Goal: Task Accomplishment & Management: Manage account settings

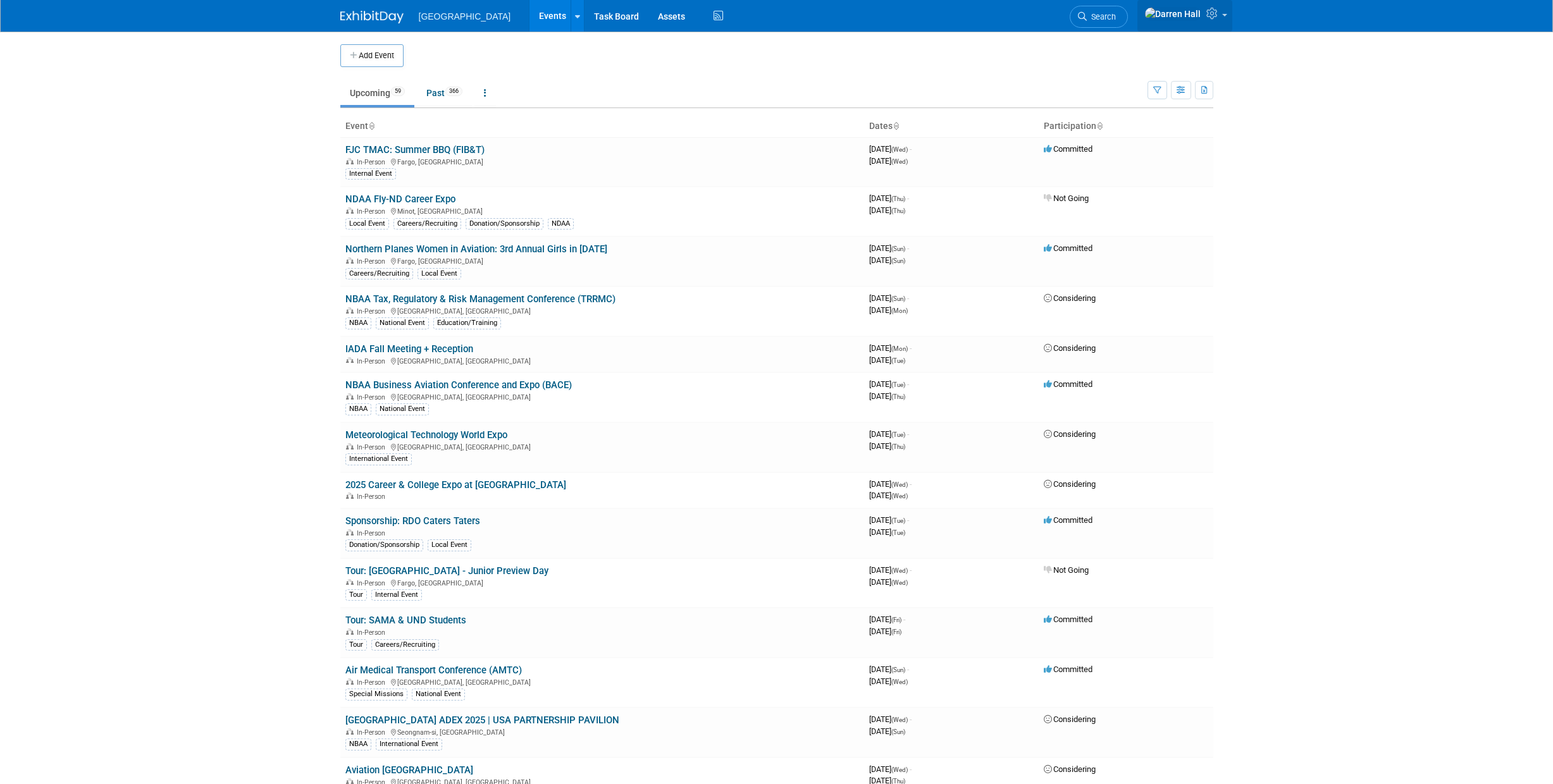
click at [1207, 16] on icon at bounding box center [1213, 13] width 14 height 11
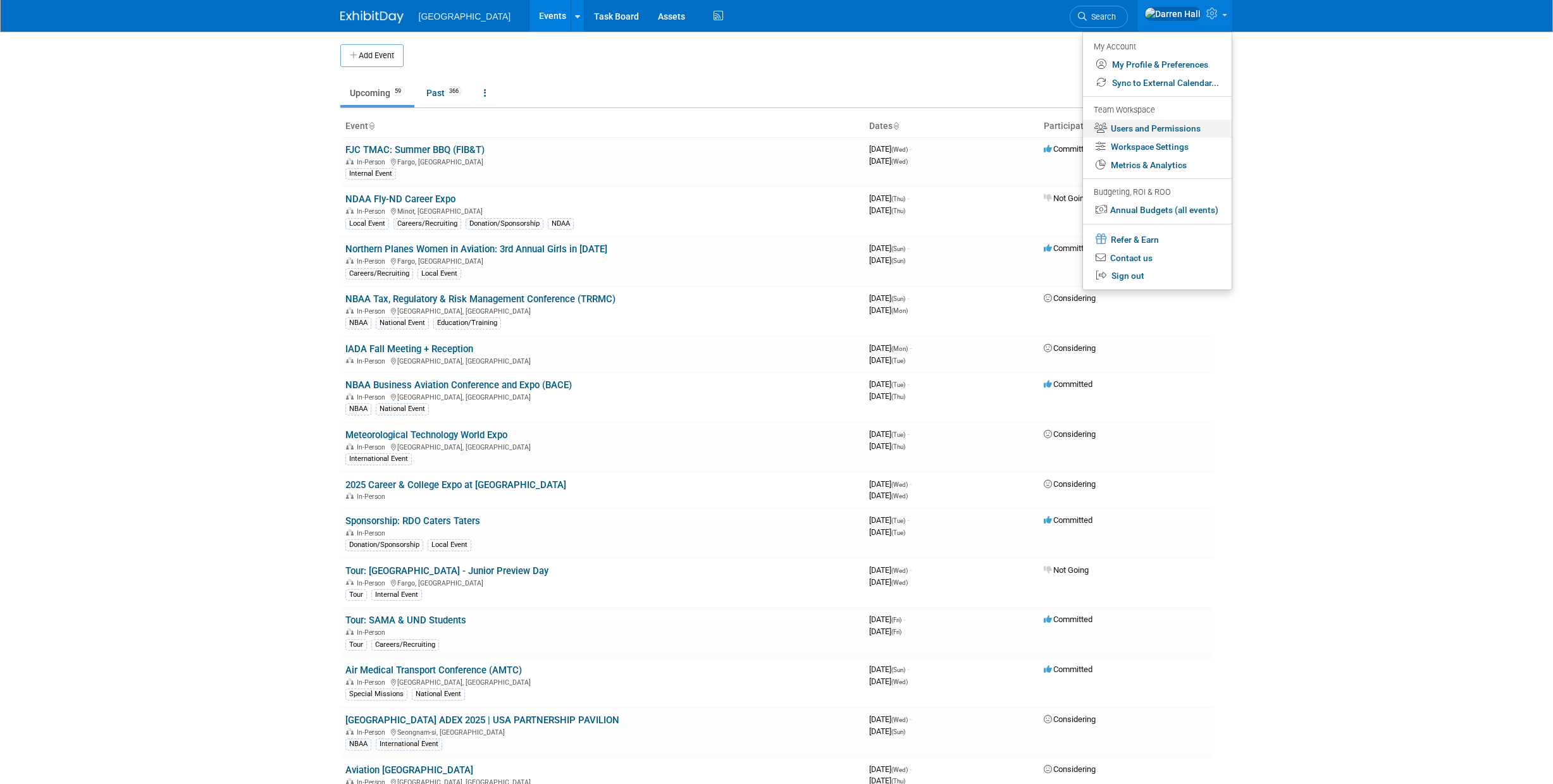
click at [1145, 124] on link "Users and Permissions" at bounding box center [1158, 128] width 149 height 18
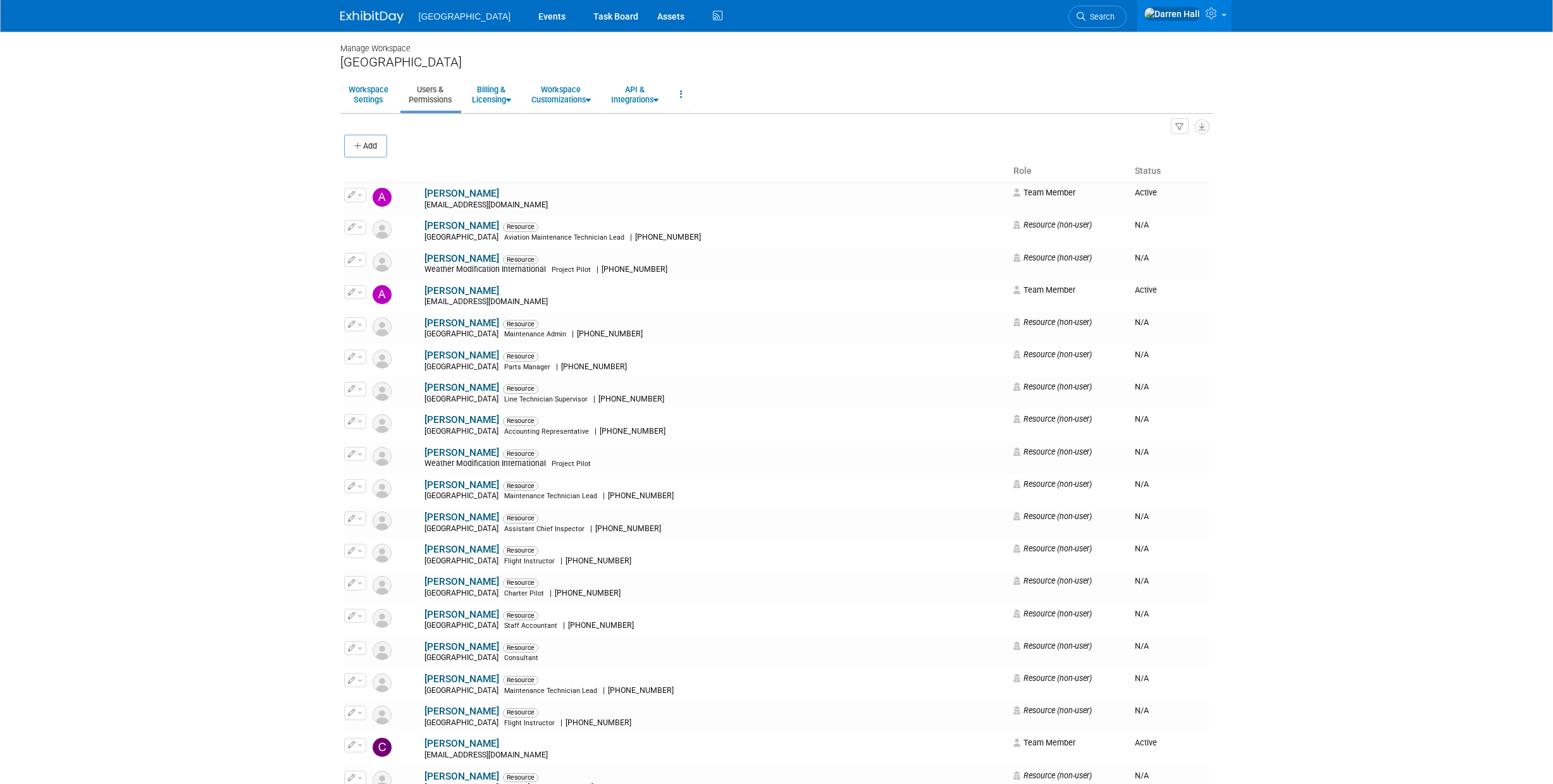
click at [369, 139] on button "Add" at bounding box center [365, 146] width 43 height 23
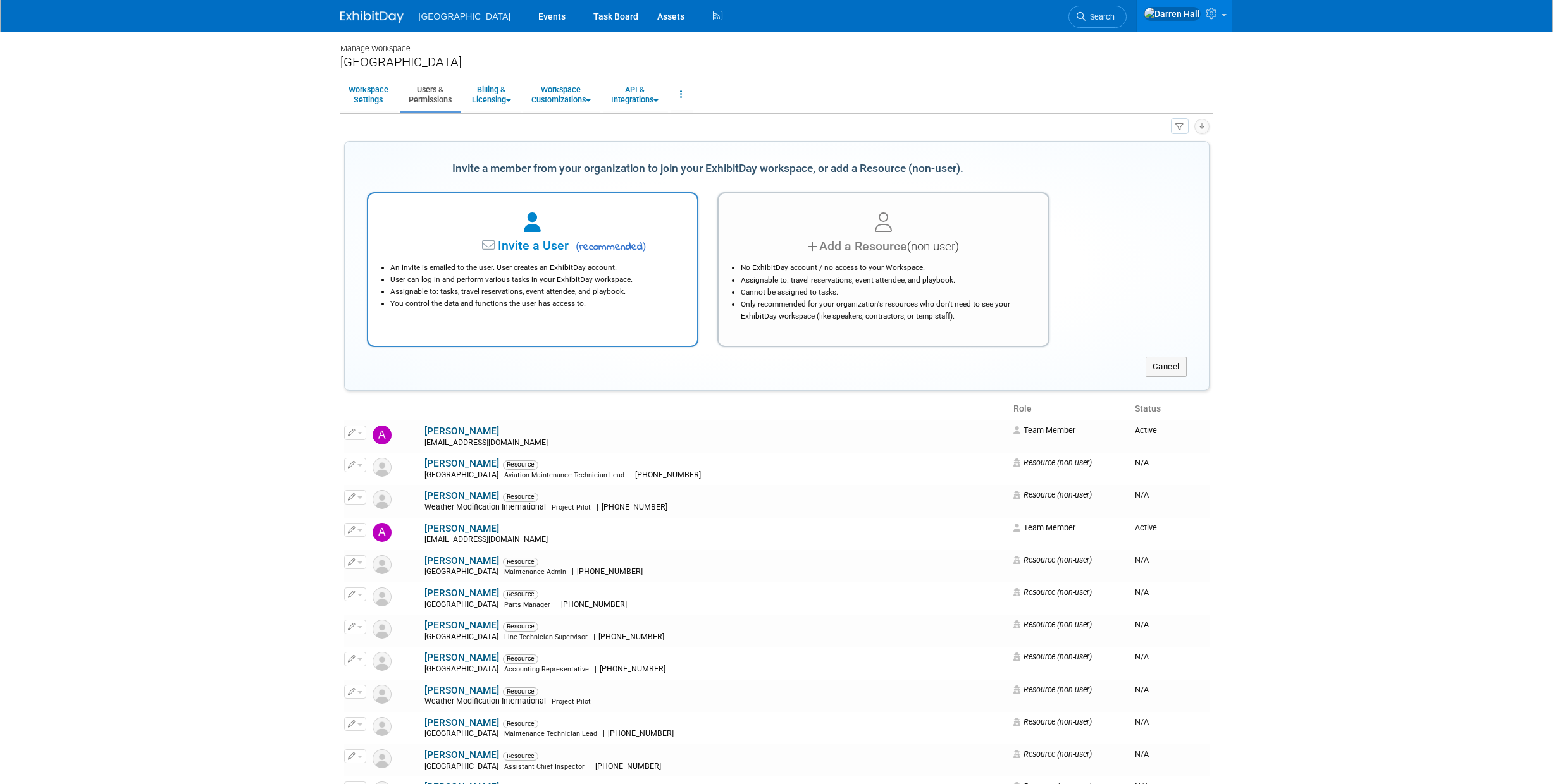
click at [544, 246] on span "Invite a User" at bounding box center [493, 245] width 150 height 14
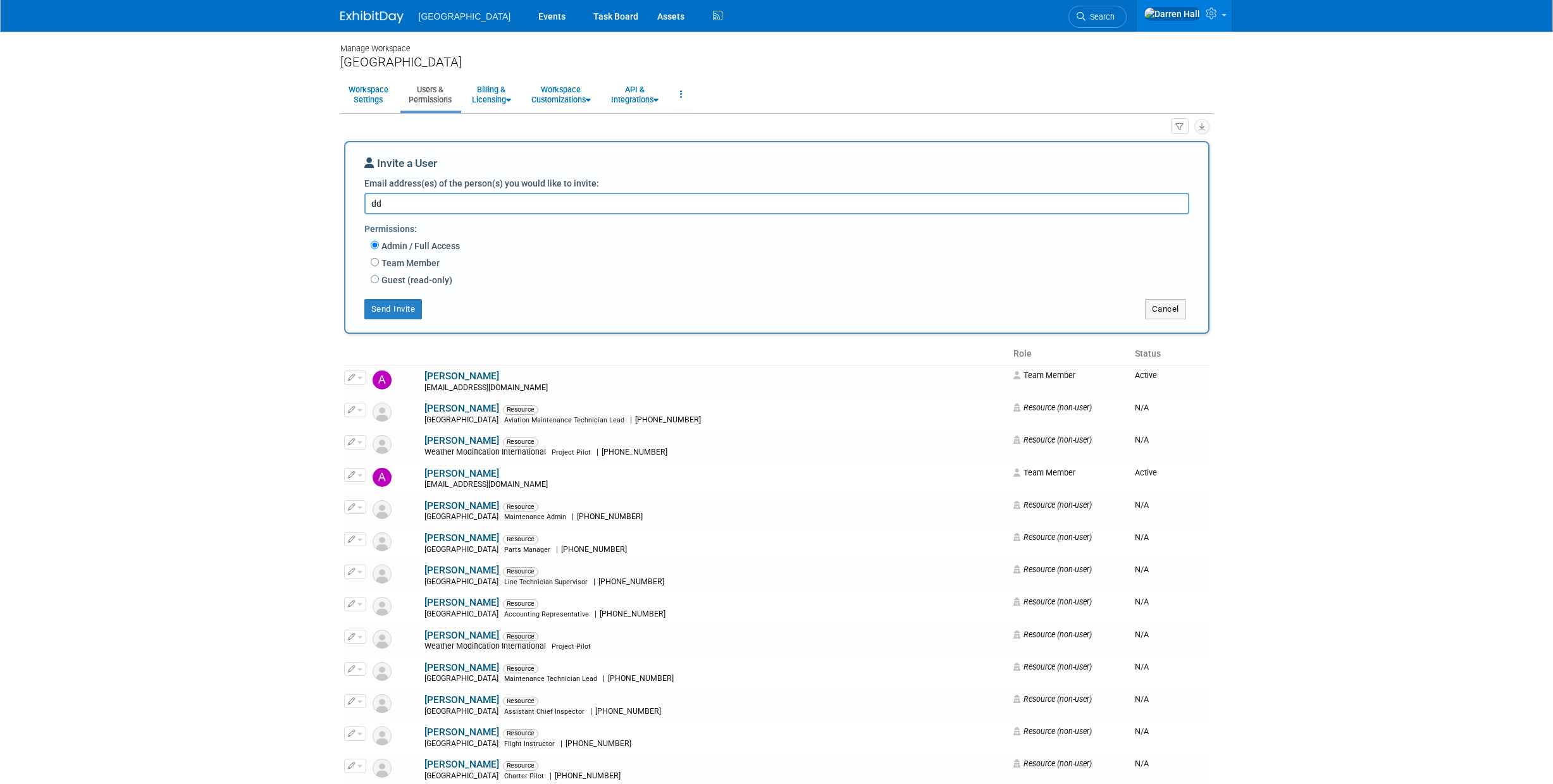
drag, startPoint x: 408, startPoint y: 201, endPoint x: 306, endPoint y: 198, distance: 102.0
click at [305, 198] on body "Fargo Jet Center Events Task Board Assets Activity Feed" at bounding box center [776, 392] width 1553 height 784
paste textarea "eblasio@specinc.com"
type textarea "ddeblasio@specinc.com"
drag, startPoint x: 375, startPoint y: 265, endPoint x: 386, endPoint y: 276, distance: 15.6
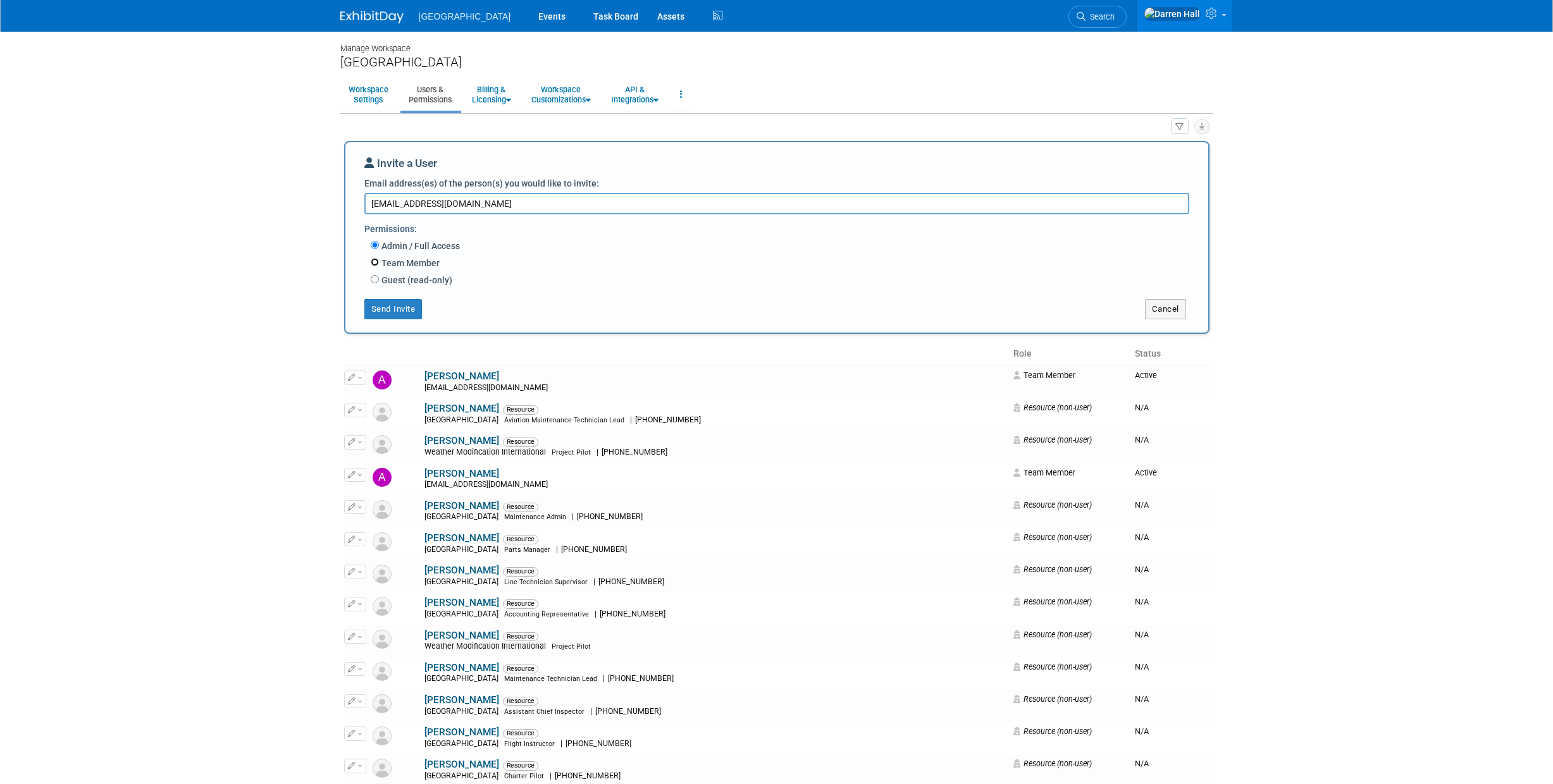
click at [375, 265] on input "Team Member" at bounding box center [374, 262] width 9 height 9
radio input "true"
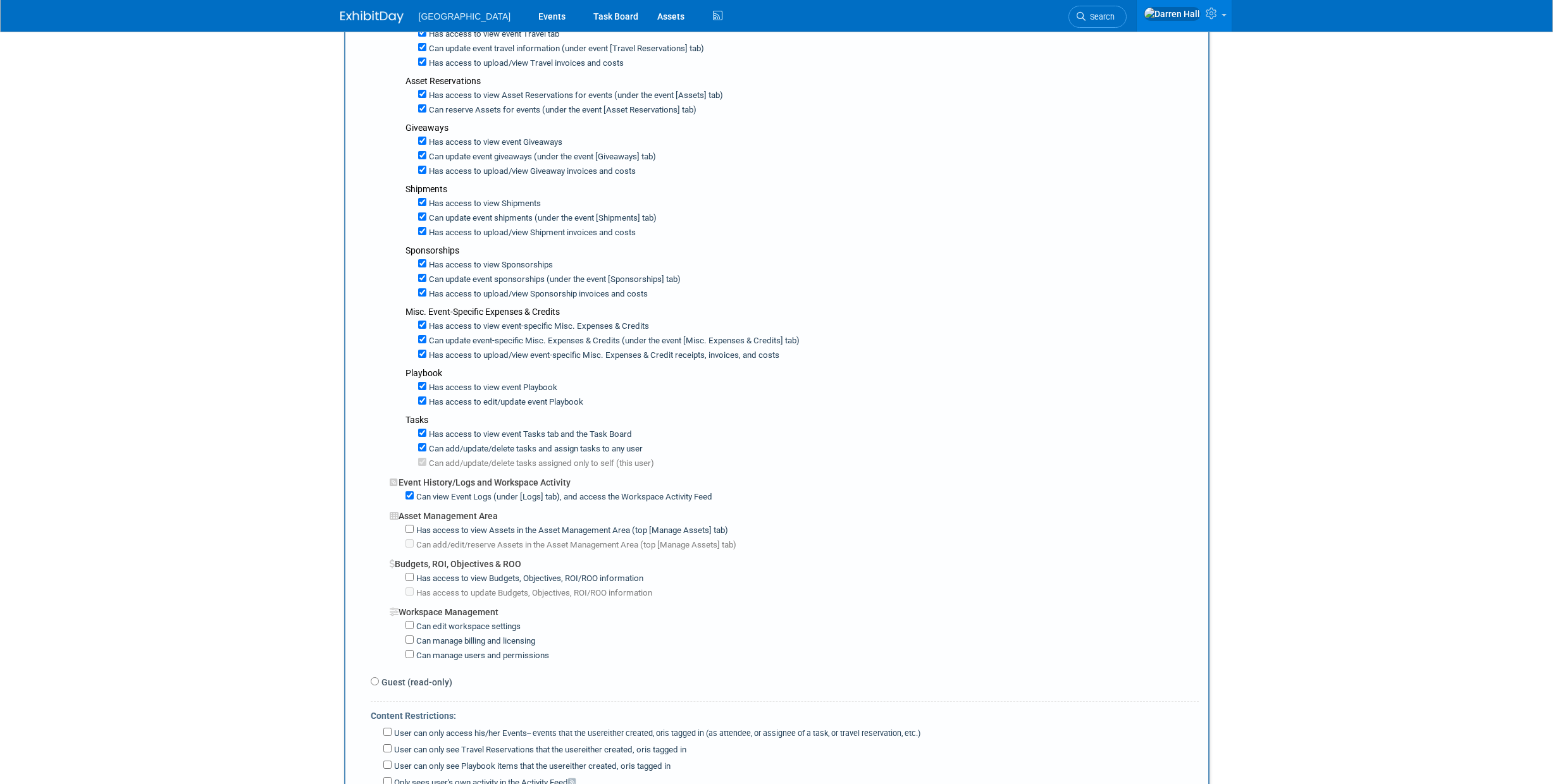
scroll to position [592, 0]
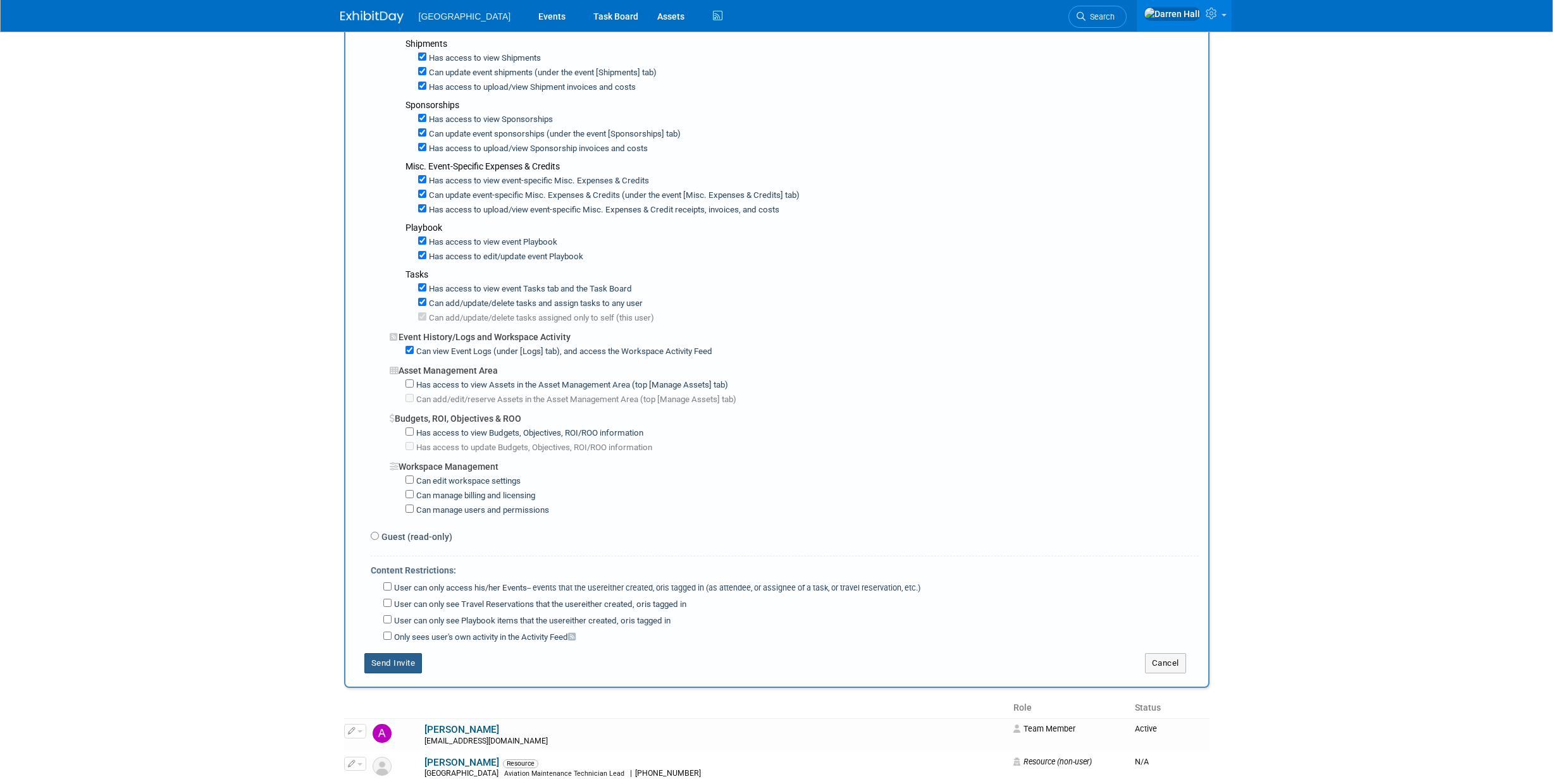
click at [408, 659] on button "Send Invite" at bounding box center [393, 663] width 58 height 20
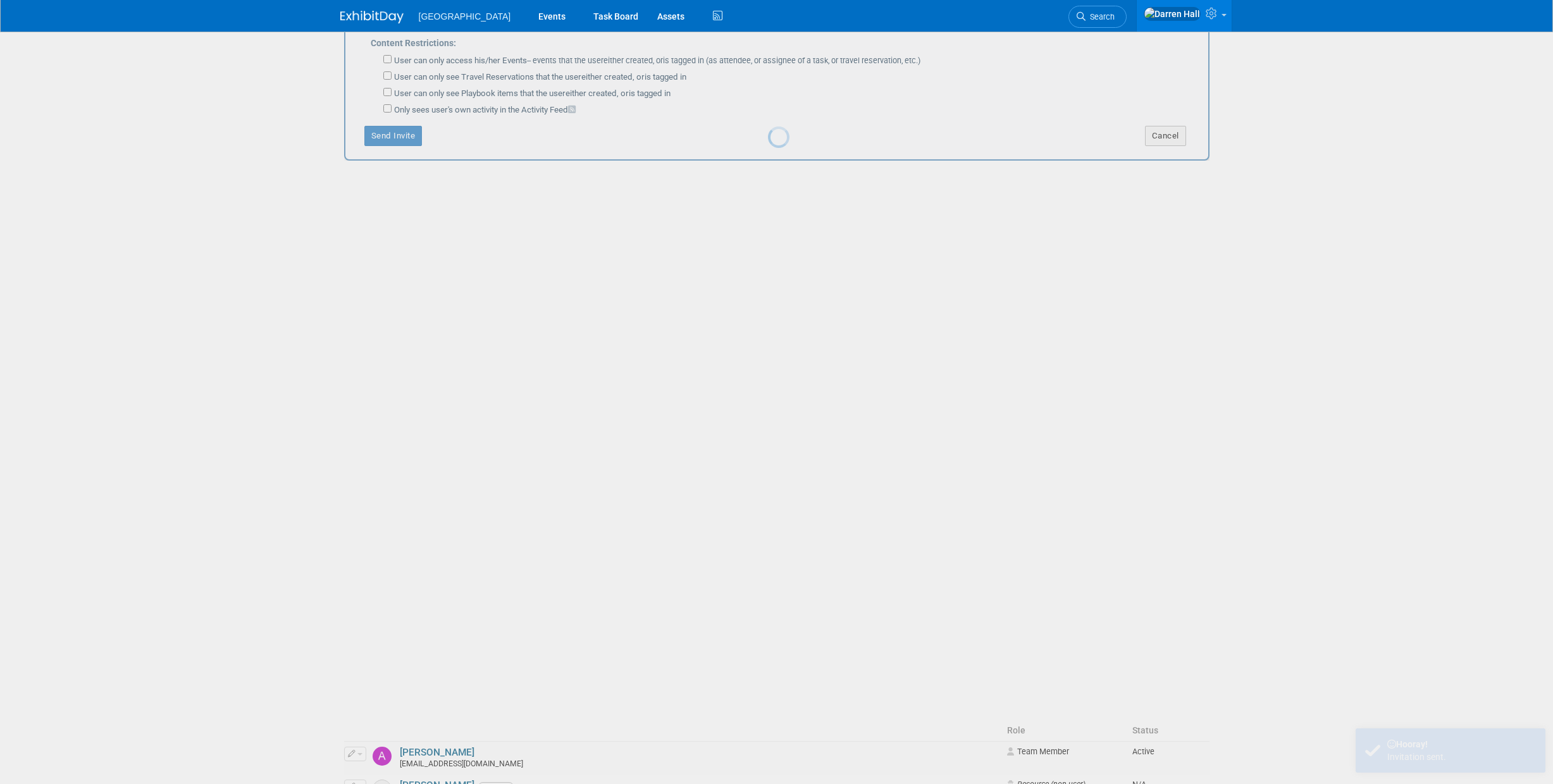
scroll to position [0, 0]
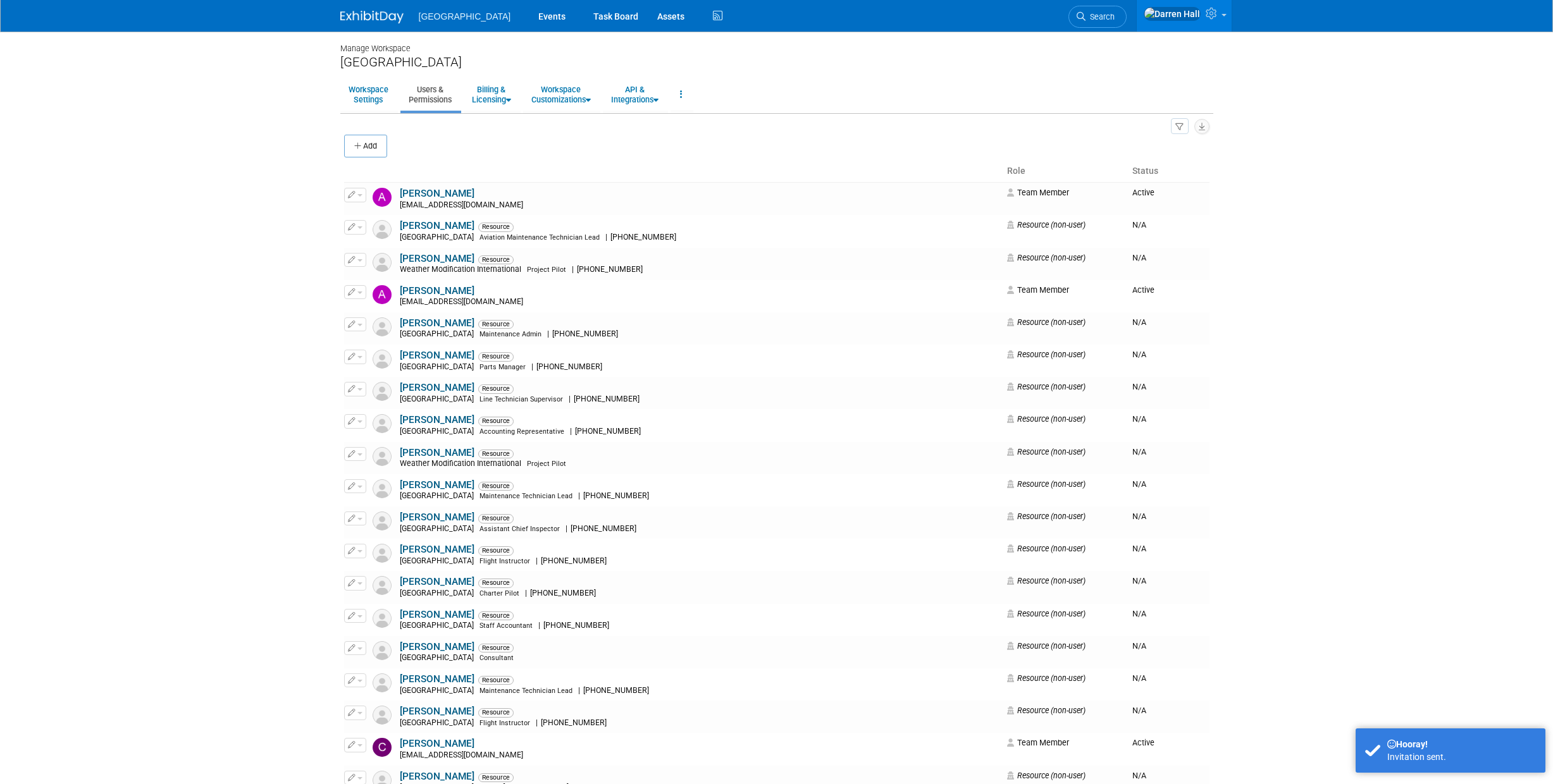
click at [372, 12] on img at bounding box center [372, 16] width 63 height 12
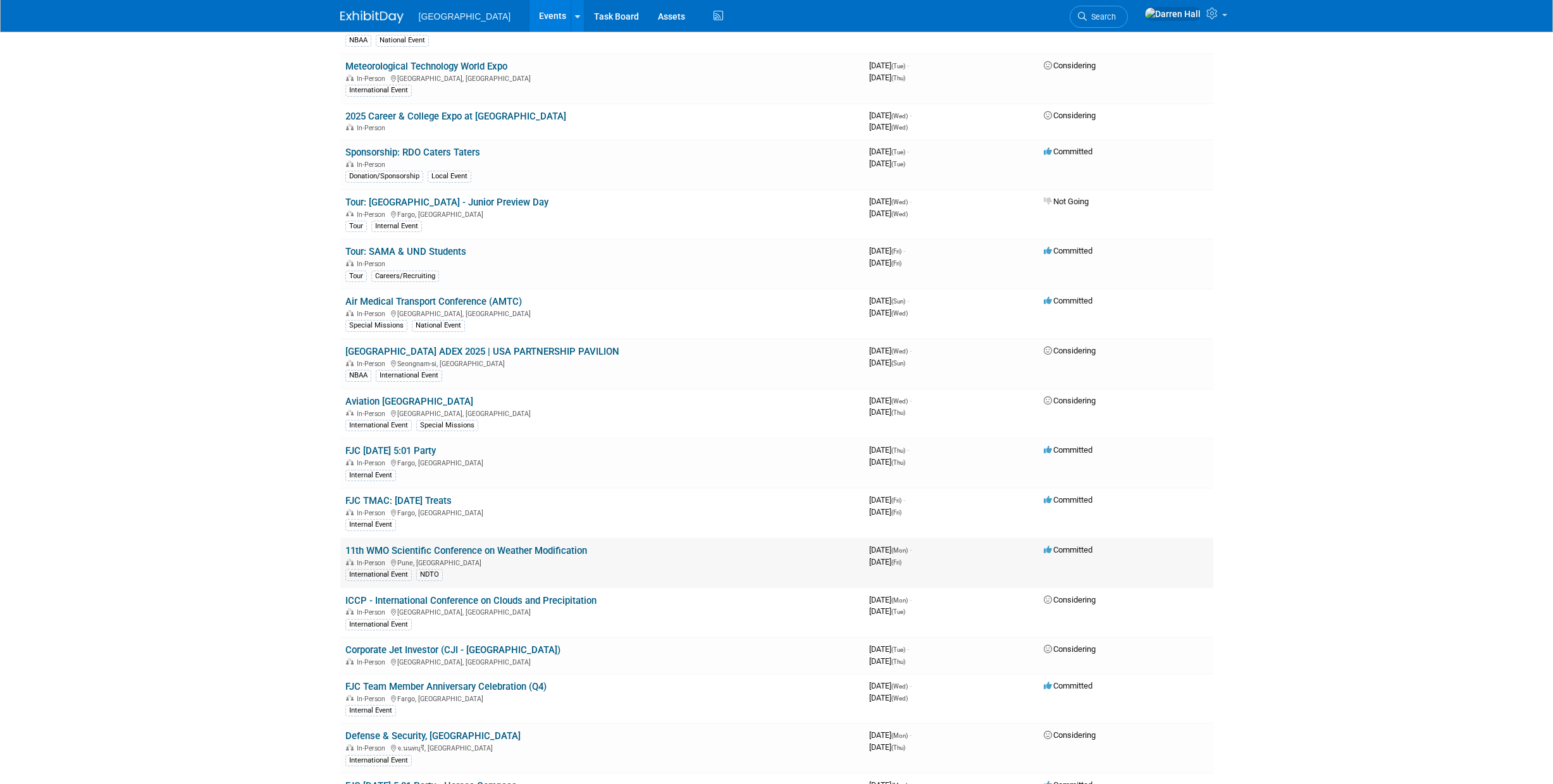
scroll to position [370, 0]
click at [445, 550] on link "11th WMO Scientific Conference on Weather Modification" at bounding box center [466, 550] width 242 height 11
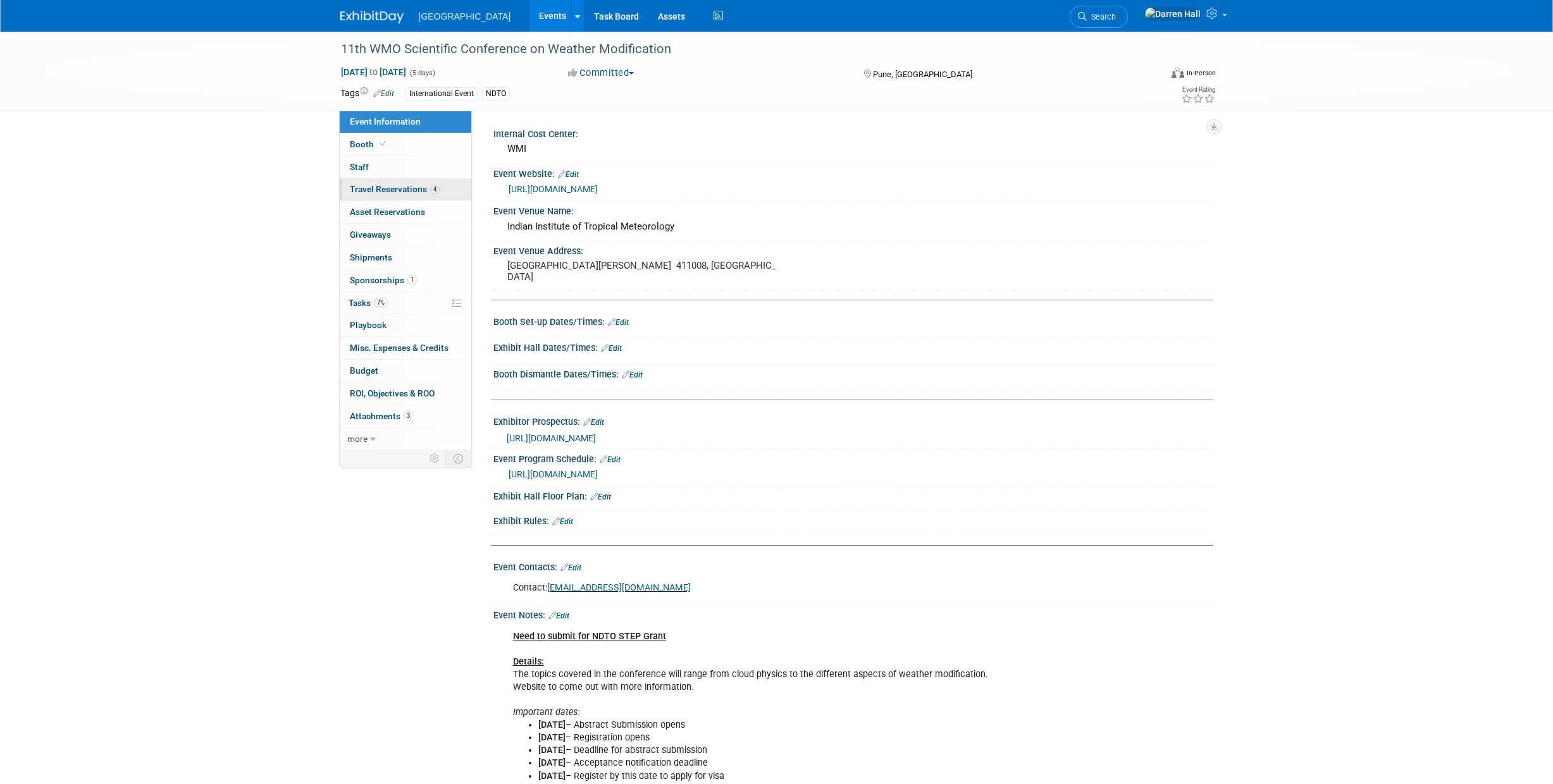
click at [386, 188] on span "Travel Reservations 4" at bounding box center [394, 189] width 90 height 11
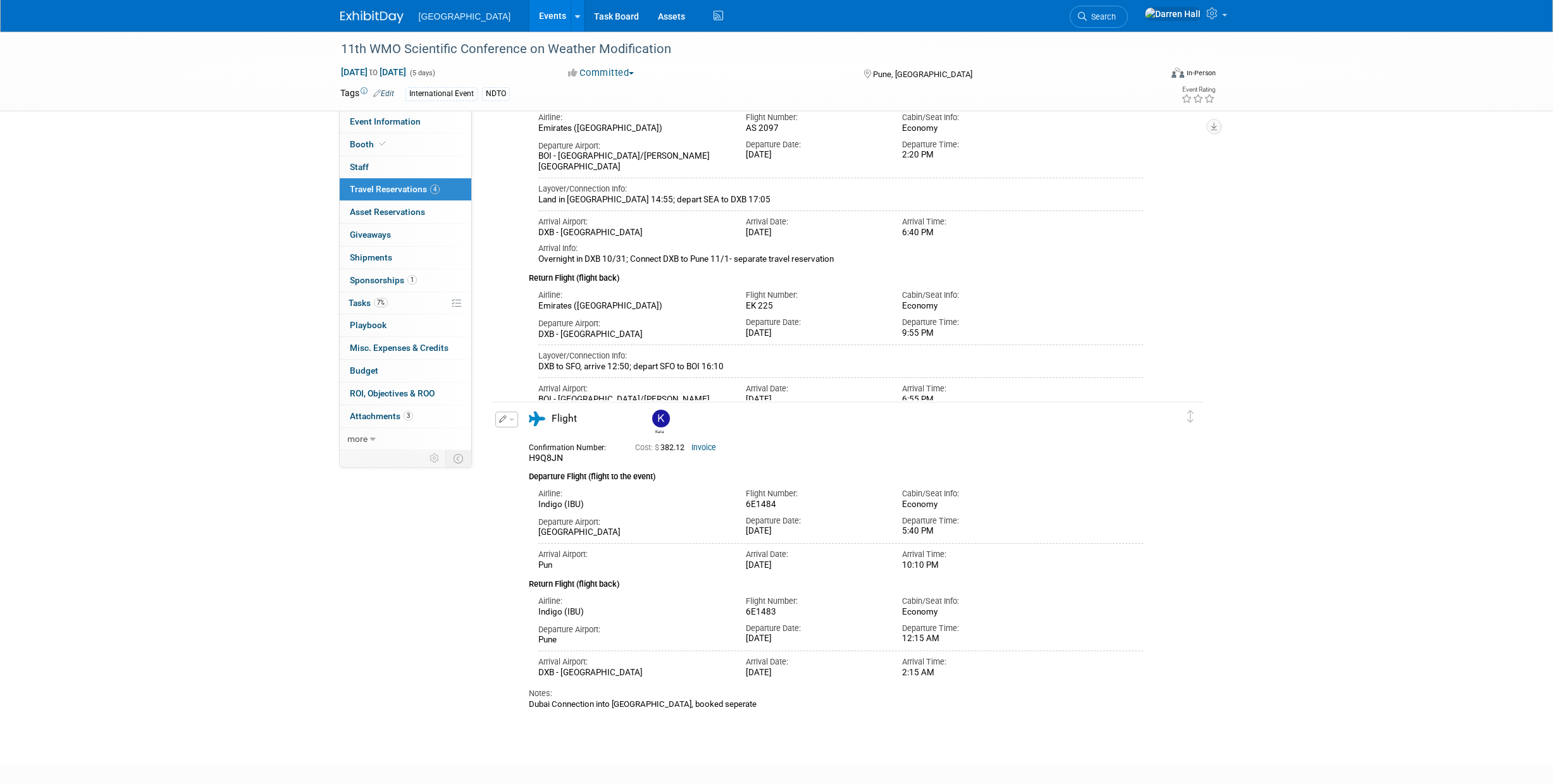
scroll to position [951, 0]
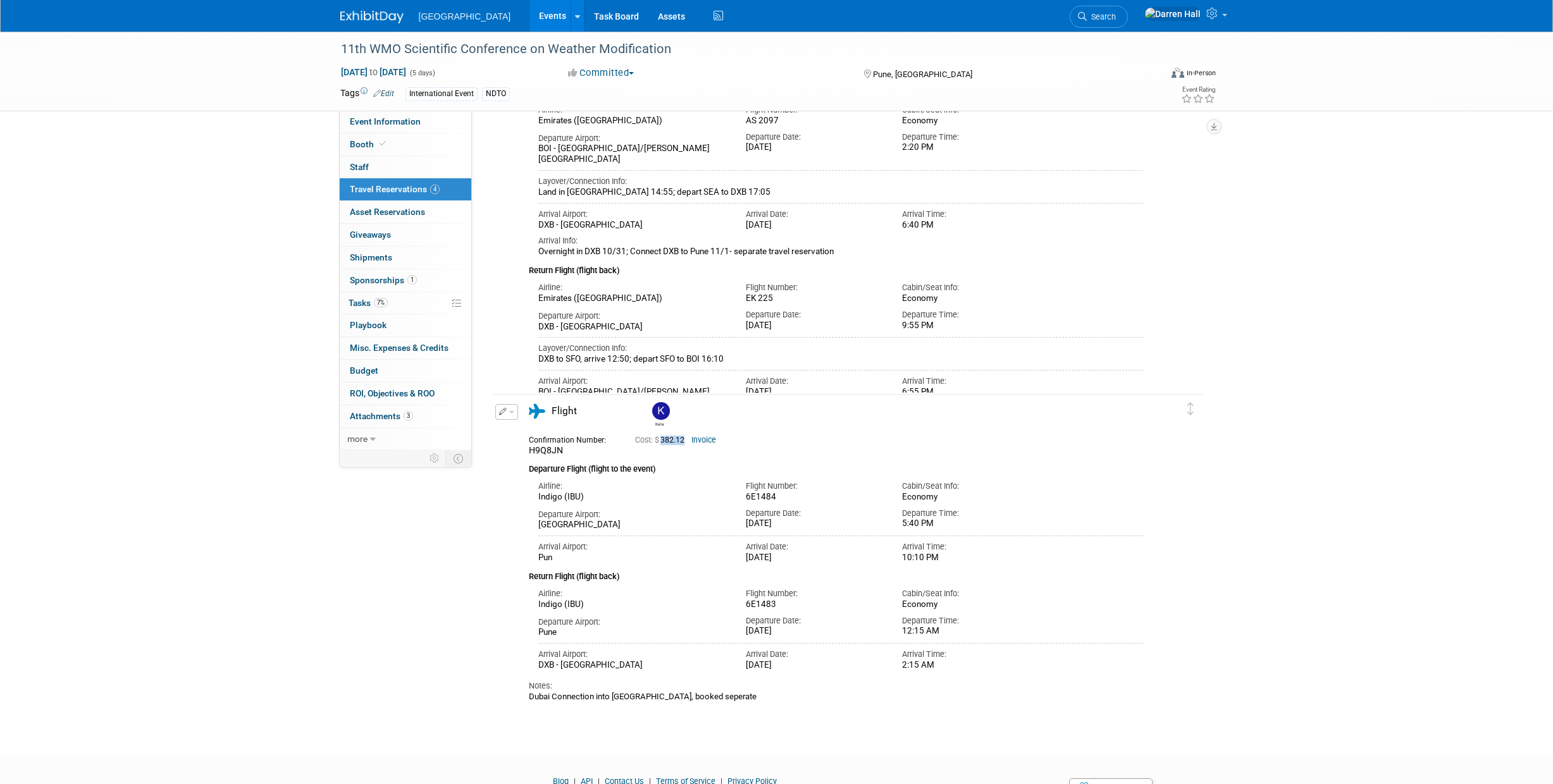
drag, startPoint x: 662, startPoint y: 440, endPoint x: 687, endPoint y: 455, distance: 29.2
click at [687, 439] on span "Cost: $ 382.12" at bounding box center [662, 439] width 54 height 9
click at [380, 16] on img at bounding box center [372, 16] width 63 height 12
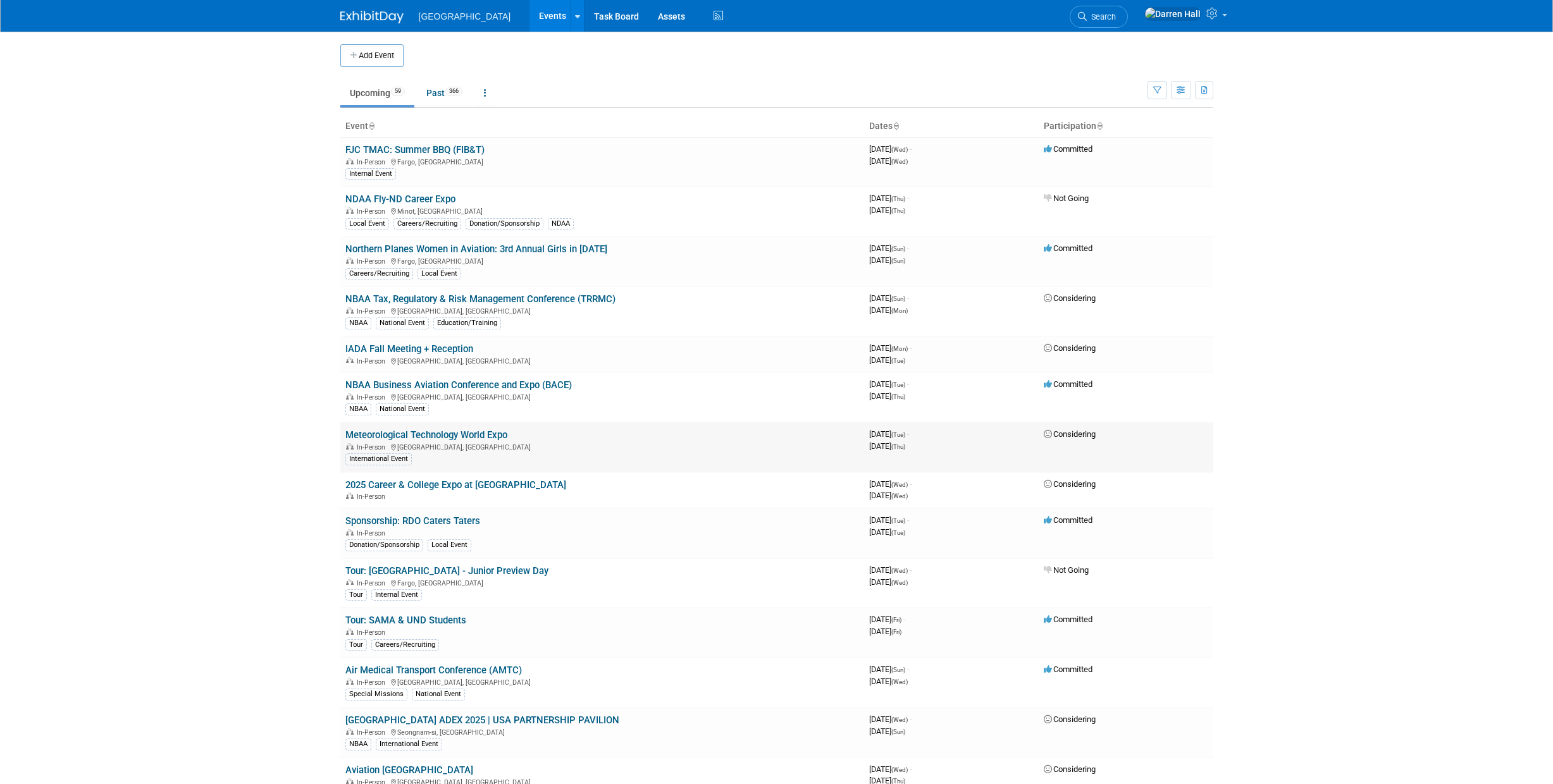
click at [457, 432] on link "Meteorological Technology World Expo" at bounding box center [427, 435] width 162 height 11
click at [443, 91] on link "Past 366" at bounding box center [444, 93] width 55 height 24
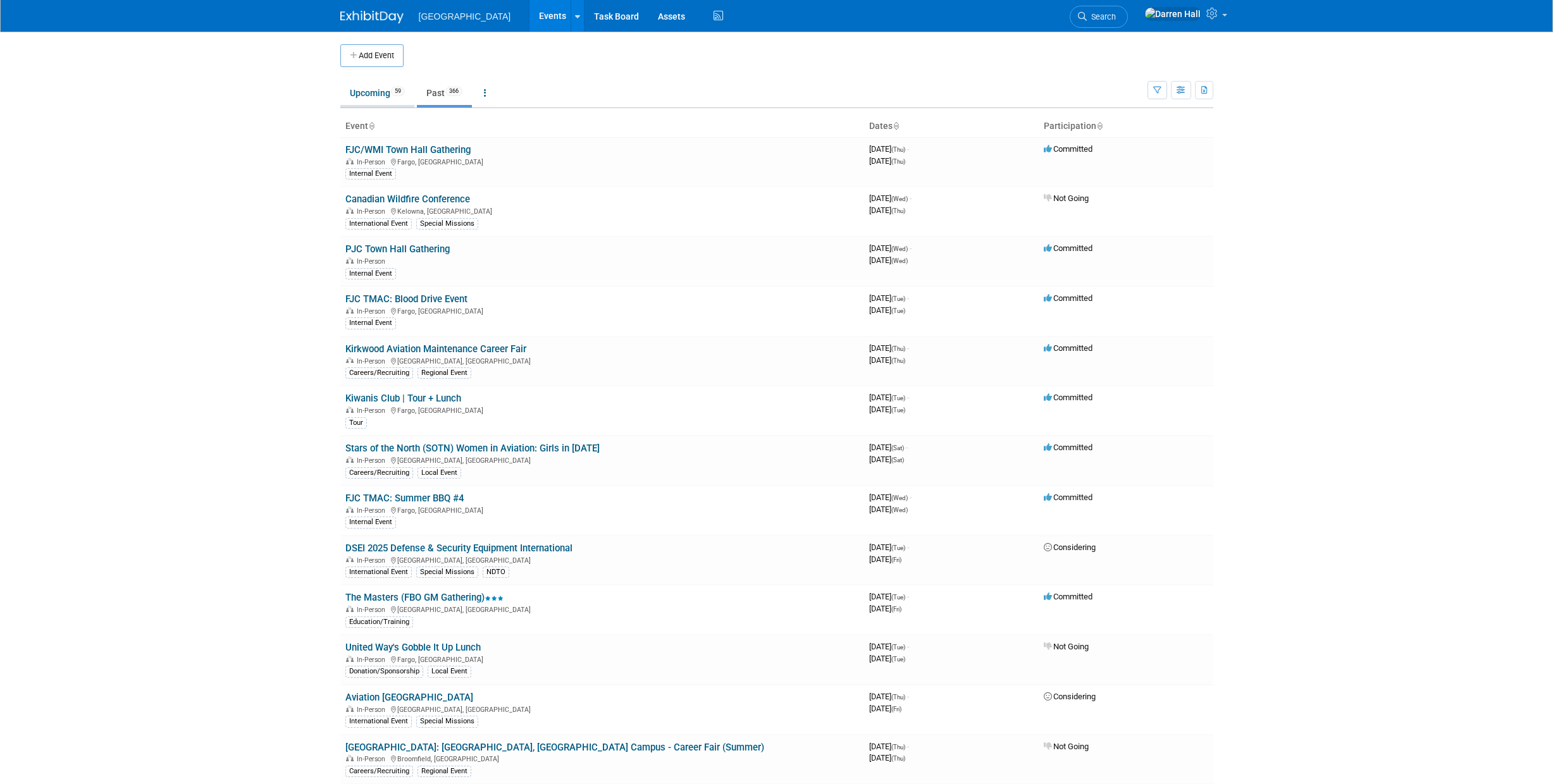
click at [382, 91] on link "Upcoming 59" at bounding box center [376, 93] width 74 height 24
